Goal: Information Seeking & Learning: Learn about a topic

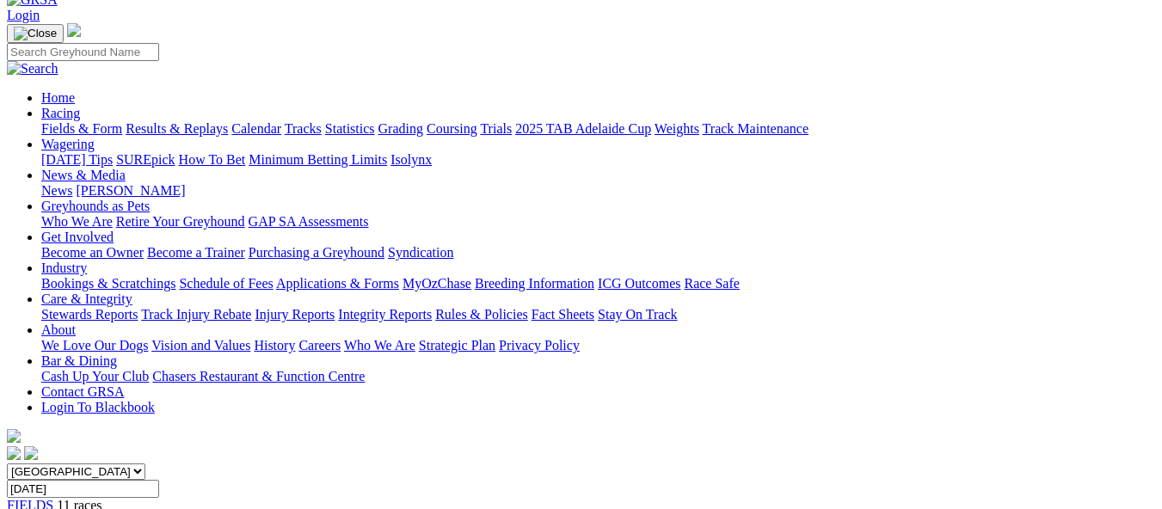
scroll to position [86, 0]
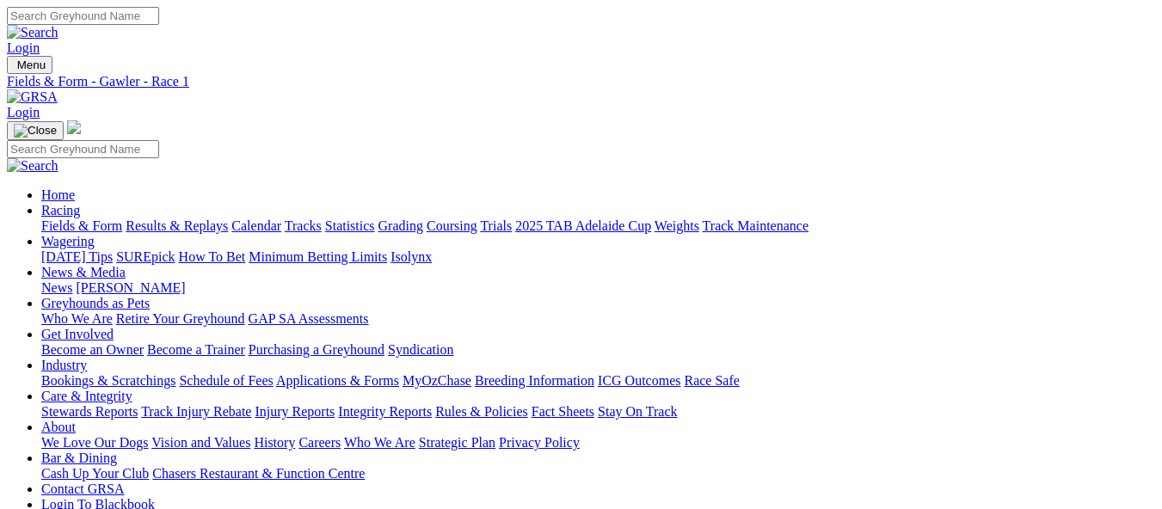
scroll to position [41, 0]
